Goal: Information Seeking & Learning: Learn about a topic

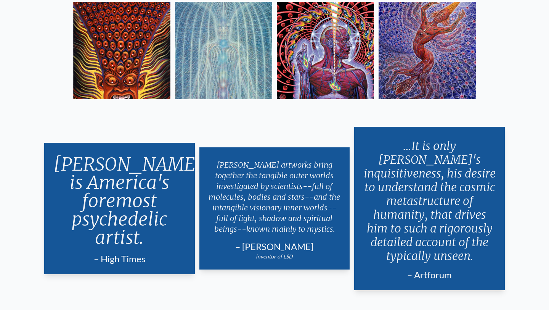
scroll to position [1315, 0]
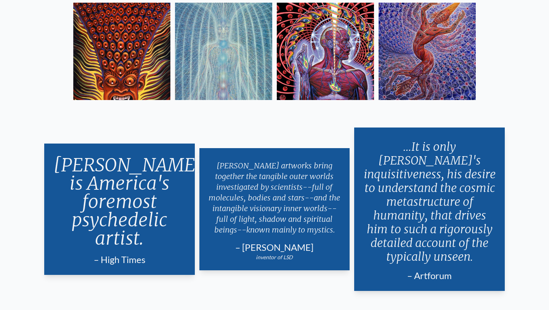
click at [148, 66] on img at bounding box center [121, 51] width 97 height 97
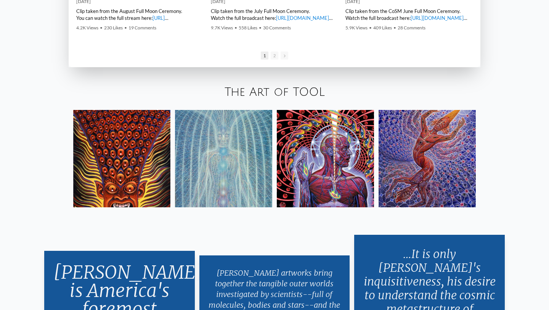
scroll to position [1422, 0]
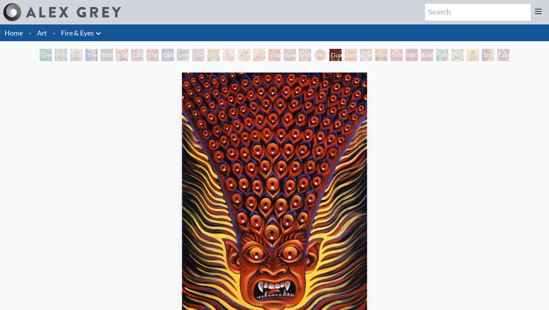
click at [45, 34] on link "Art" at bounding box center [42, 32] width 10 height 11
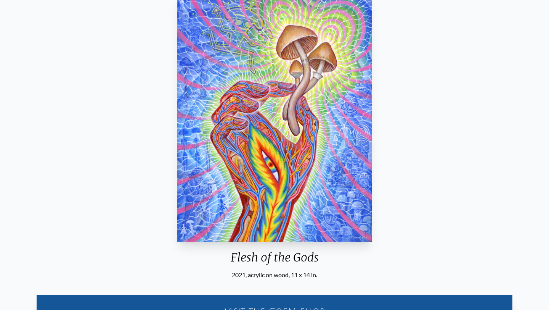
scroll to position [215, 0]
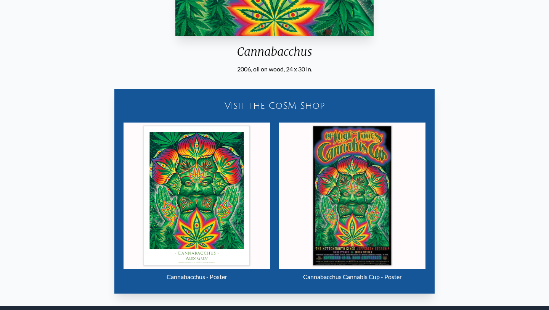
scroll to position [368, 0]
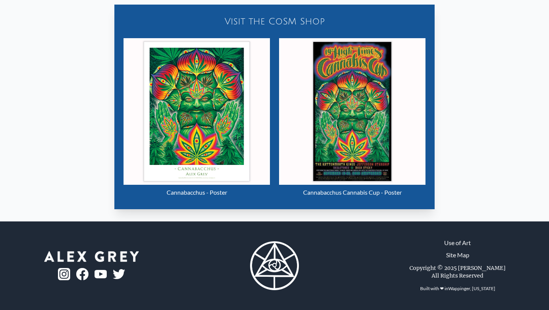
click at [358, 90] on img "6 / 15" at bounding box center [352, 111] width 146 height 146
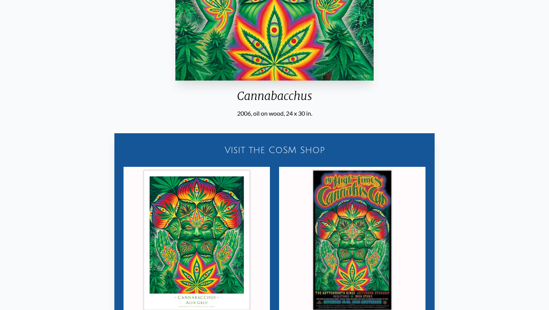
scroll to position [0, 0]
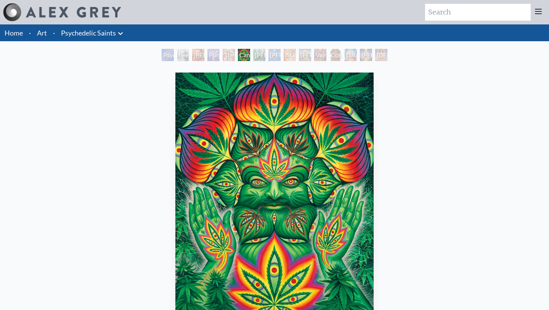
click at [109, 36] on link "Psychedelic Saints" at bounding box center [88, 32] width 55 height 11
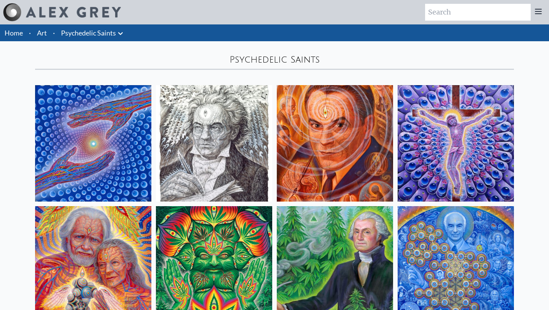
click at [86, 35] on link "Psychedelic Saints" at bounding box center [88, 32] width 55 height 11
click at [41, 32] on link "Art" at bounding box center [42, 32] width 10 height 11
click at [343, 269] on img at bounding box center [335, 264] width 116 height 116
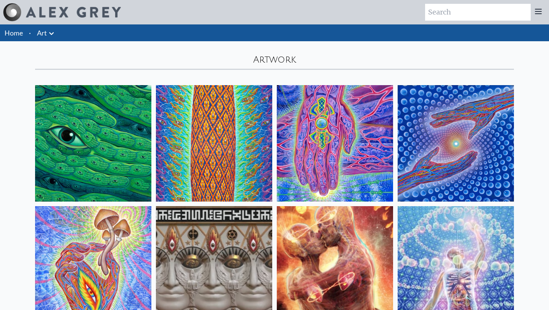
scroll to position [177, 0]
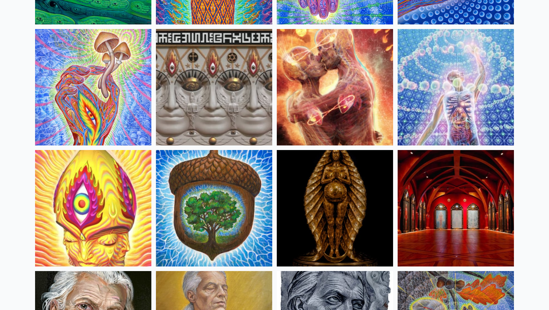
click at [93, 98] on img at bounding box center [93, 87] width 116 height 116
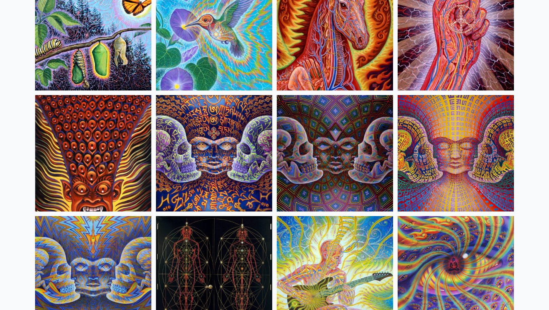
scroll to position [3860, 0]
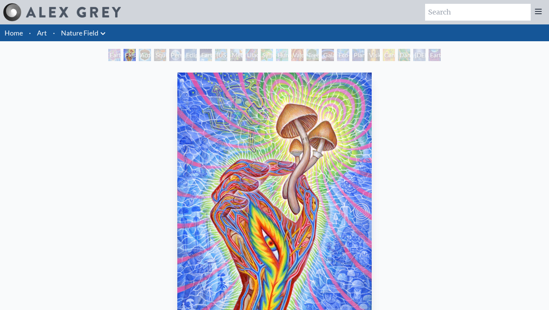
click at [94, 37] on link "Nature Field" at bounding box center [79, 32] width 37 height 11
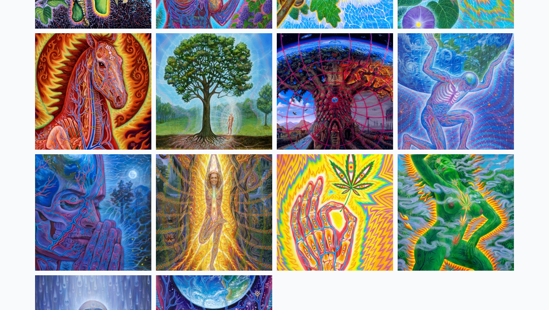
scroll to position [419, 0]
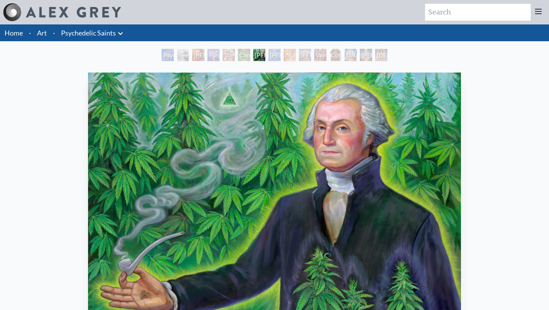
click at [6, 29] on link "Home" at bounding box center [14, 33] width 18 height 8
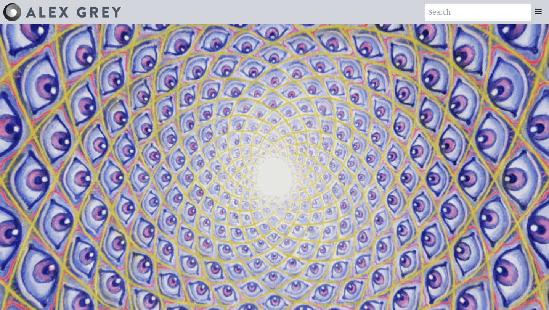
click at [539, 10] on icon at bounding box center [538, 11] width 9 height 9
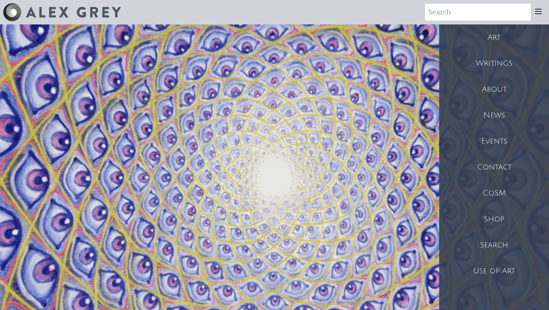
click at [453, 18] on input "search" at bounding box center [478, 12] width 106 height 17
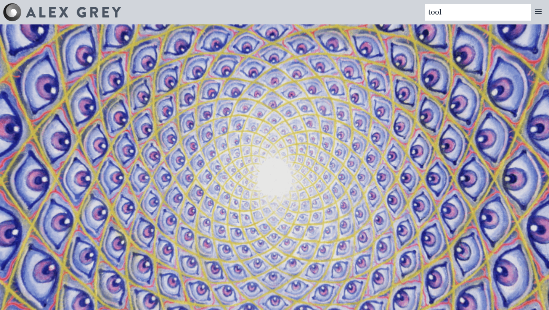
type input "tool"
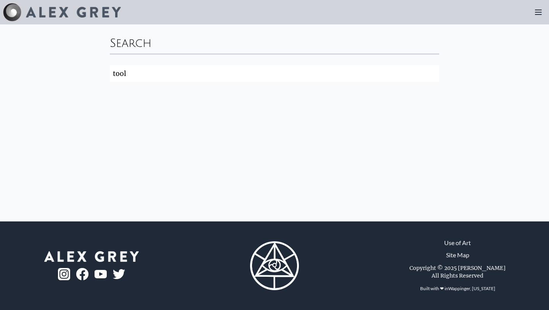
click at [247, 53] on hr at bounding box center [274, 53] width 329 height 1
click at [541, 9] on icon at bounding box center [538, 12] width 9 height 9
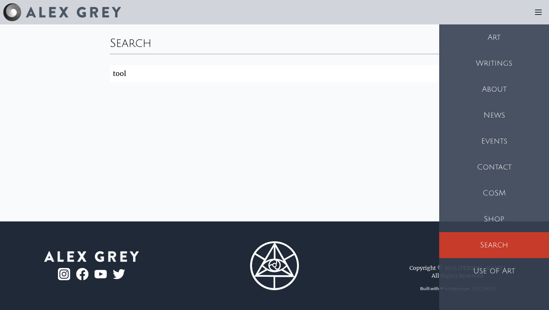
click at [508, 43] on div "Art" at bounding box center [494, 37] width 110 height 26
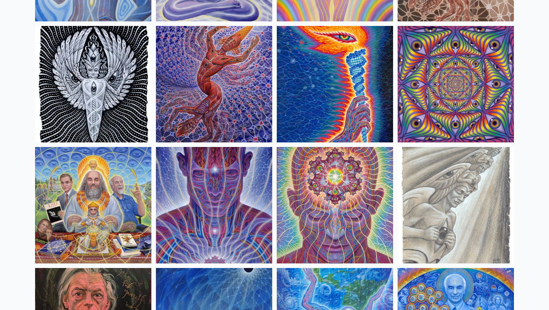
scroll to position [774, 0]
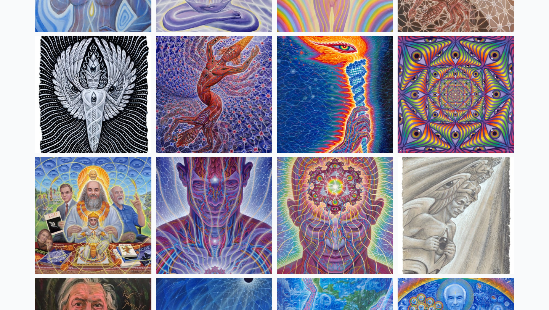
click at [252, 60] on img at bounding box center [214, 94] width 116 height 116
